Goal: Task Accomplishment & Management: Use online tool/utility

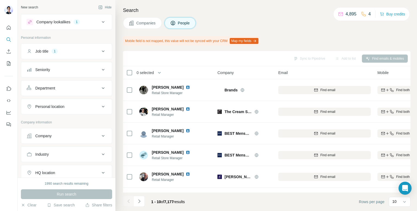
click at [89, 104] on div "Personal location" at bounding box center [63, 106] width 73 height 5
click at [64, 118] on input "text" at bounding box center [67, 120] width 80 height 10
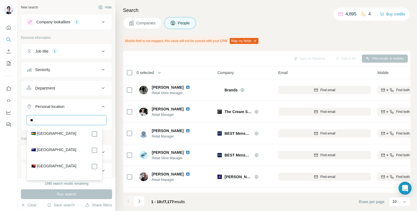
type input "*"
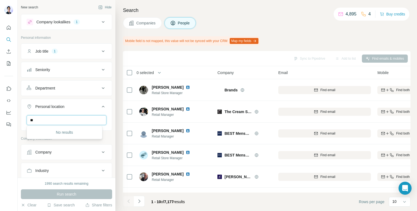
type input "*"
click at [75, 122] on input "**********" at bounding box center [67, 120] width 80 height 10
click at [77, 121] on input "**********" at bounding box center [67, 120] width 80 height 10
click at [83, 121] on input "**********" at bounding box center [67, 120] width 80 height 10
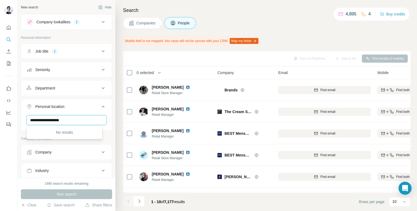
click at [84, 121] on input "**********" at bounding box center [67, 120] width 80 height 10
type input "**********"
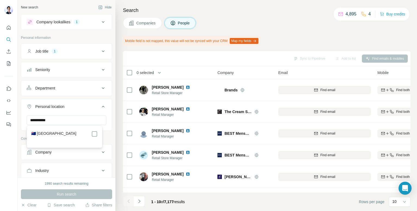
click at [65, 135] on div "🇳🇿 [GEOGRAPHIC_DATA]" at bounding box center [64, 134] width 67 height 7
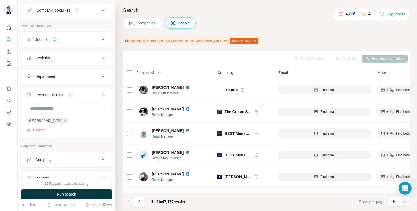
scroll to position [2, 0]
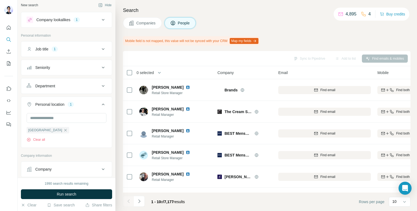
click at [77, 129] on div "New Zealand Clear all" at bounding box center [67, 127] width 80 height 29
click at [84, 119] on input "text" at bounding box center [67, 118] width 80 height 10
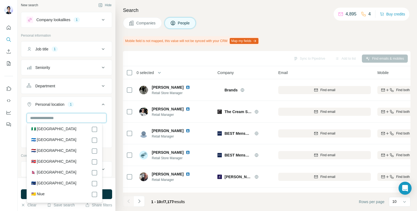
scroll to position [1873, 0]
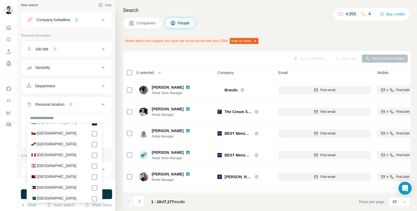
click at [110, 113] on div "New search Hide Company lookalikes 1 Personal information Job title 1 Seniority…" at bounding box center [67, 89] width 98 height 178
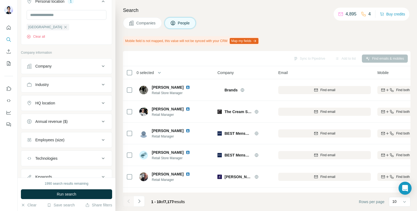
scroll to position [126, 0]
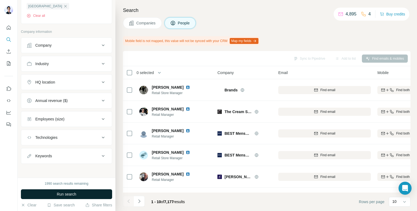
click at [74, 196] on span "Run search" at bounding box center [67, 194] width 20 height 5
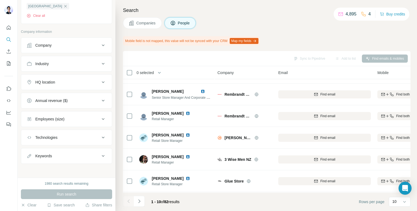
scroll to position [0, 0]
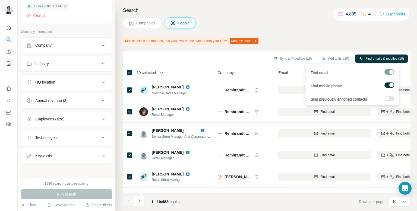
click at [390, 82] on div "Find mobile phone" at bounding box center [352, 84] width 91 height 13
click at [390, 84] on div at bounding box center [391, 85] width 4 height 4
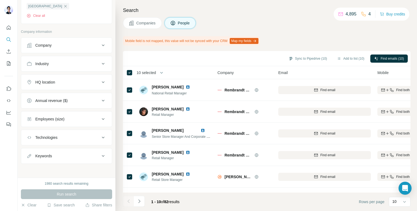
click at [148, 71] on span "10 selected" at bounding box center [147, 72] width 20 height 5
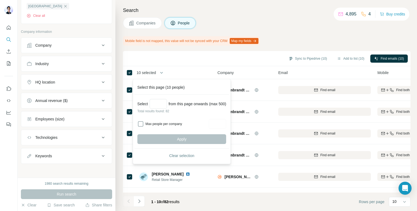
click at [182, 56] on div "Sync to Pipedrive (10) Add to list (10) Find emails (10)" at bounding box center [267, 59] width 282 height 10
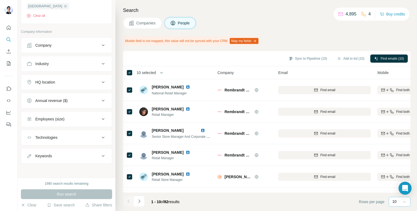
click at [403, 199] on icon at bounding box center [404, 201] width 5 height 5
click at [400, 159] on div "60" at bounding box center [399, 160] width 12 height 5
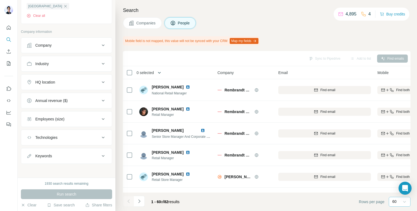
click at [161, 71] on icon "button" at bounding box center [159, 72] width 5 height 5
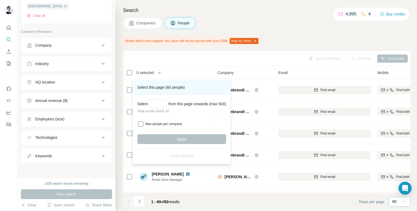
click at [213, 84] on div "Select this page (60 people)" at bounding box center [181, 87] width 95 height 14
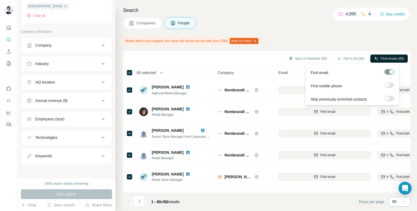
click at [396, 57] on span "Find emails (60)" at bounding box center [392, 58] width 23 height 5
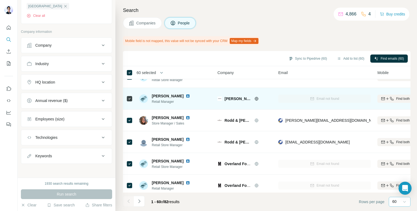
scroll to position [624, 0]
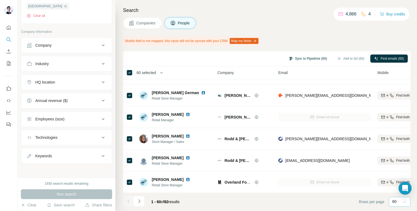
click at [300, 59] on button "Sync to Pipedrive (60)" at bounding box center [308, 59] width 46 height 8
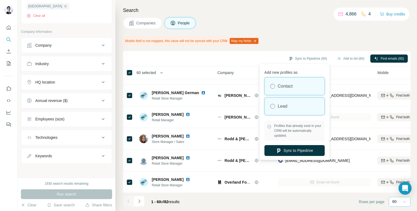
click at [287, 109] on label "Lead" at bounding box center [283, 106] width 10 height 7
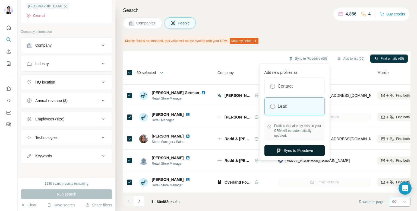
click at [292, 149] on button "Sync to Pipedrive" at bounding box center [294, 150] width 60 height 11
